Goal: Communication & Community: Answer question/provide support

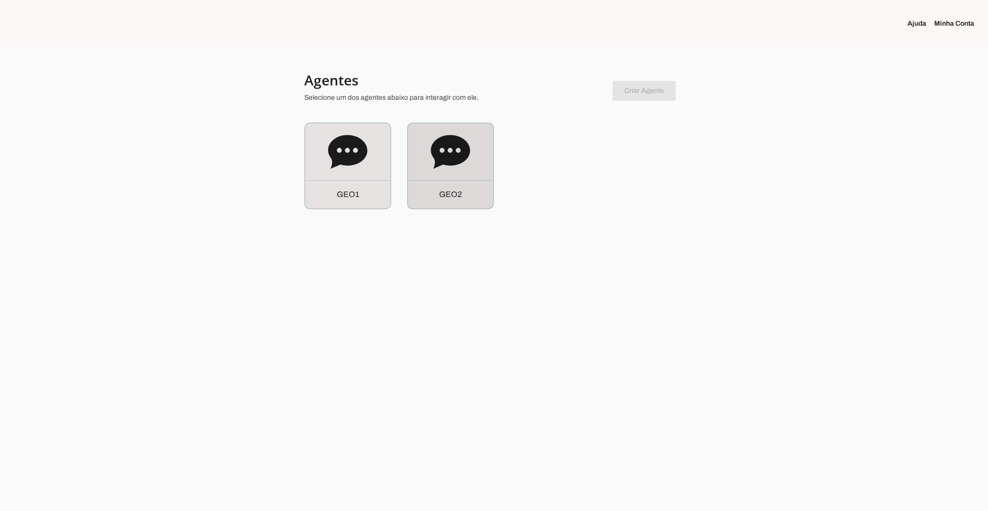
click at [449, 156] on icon at bounding box center [450, 152] width 39 height 34
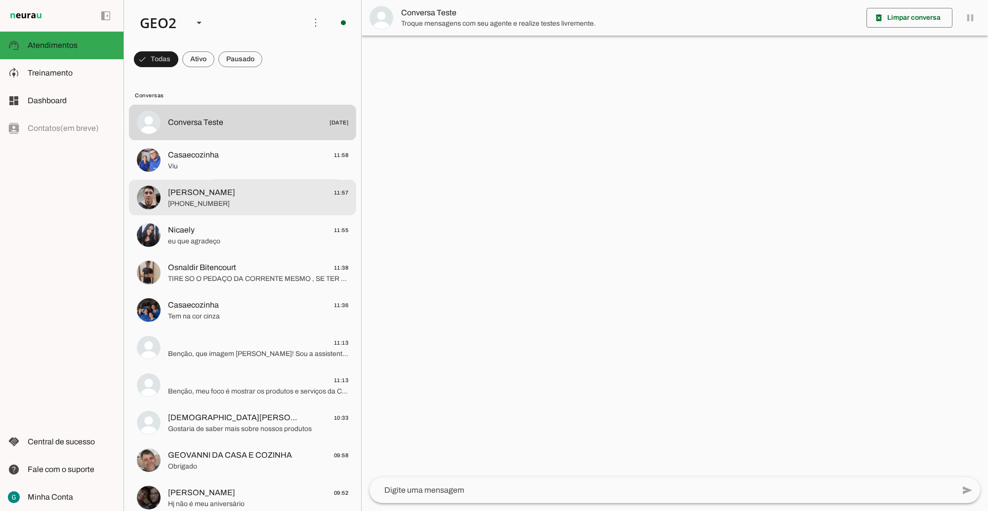
click at [249, 194] on span "Carlos Eduardo 11:57" at bounding box center [258, 192] width 180 height 12
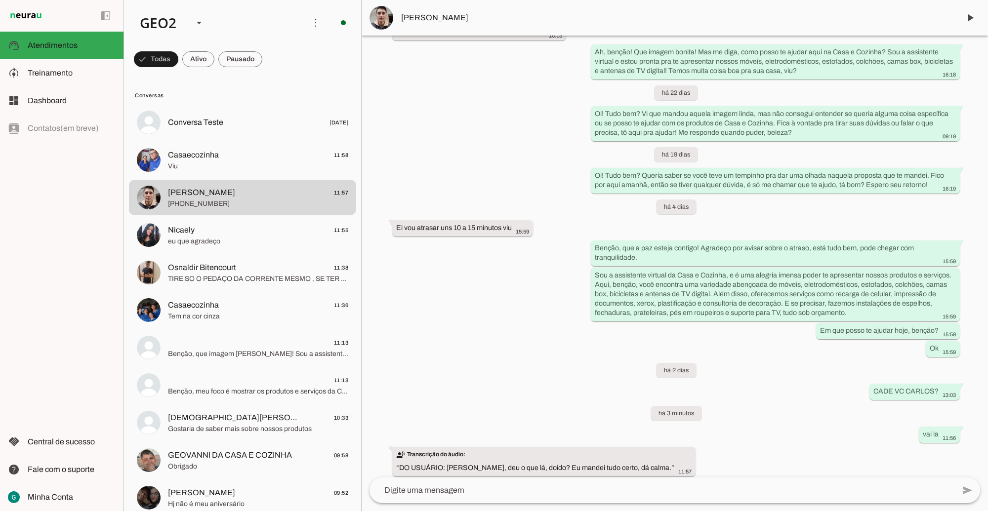
scroll to position [1438, 0]
